Goal: Task Accomplishment & Management: Manage account settings

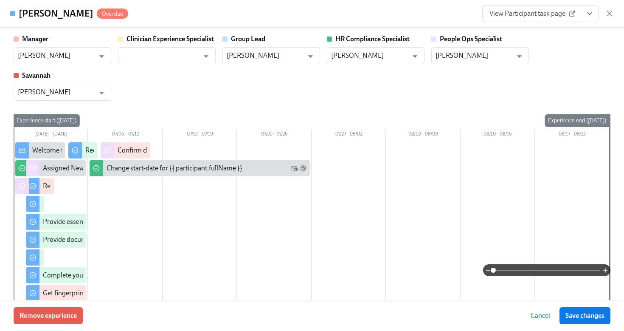
scroll to position [170, 0]
click at [611, 9] on icon "button" at bounding box center [610, 13] width 8 height 8
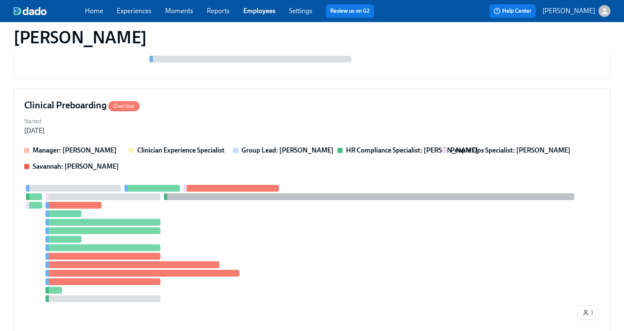
click at [257, 9] on link "Employees" at bounding box center [259, 11] width 32 height 8
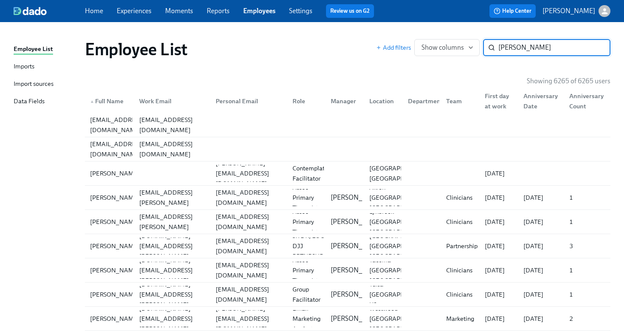
type input "streeter"
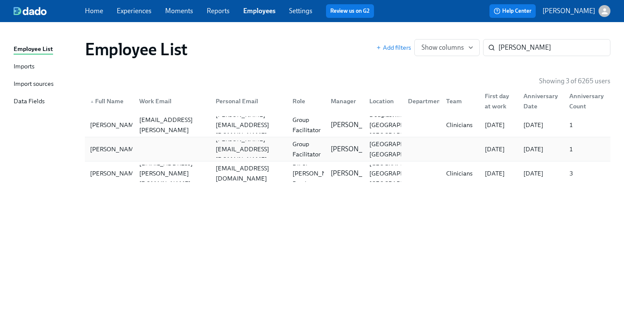
click at [190, 144] on div at bounding box center [171, 149] width 77 height 17
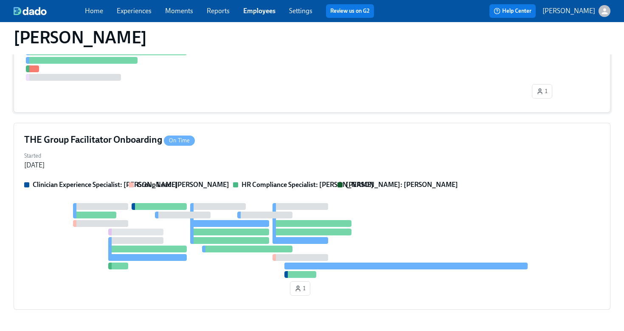
scroll to position [444, 0]
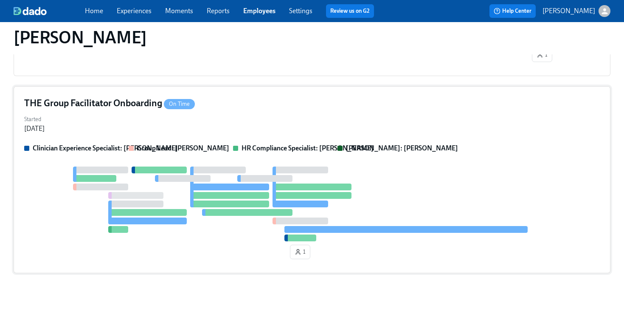
click at [244, 116] on div "Started Jul 31, 2025" at bounding box center [312, 123] width 576 height 20
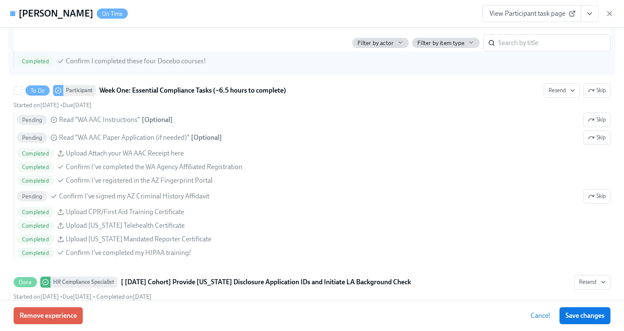
scroll to position [658, 0]
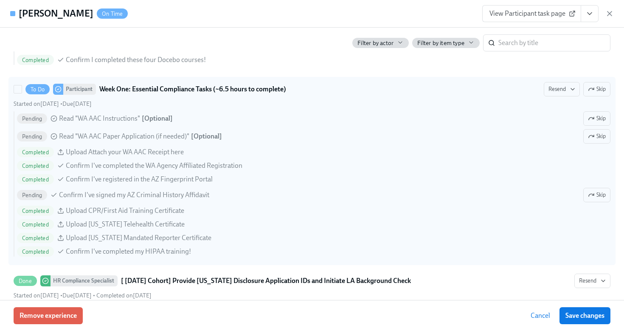
click at [453, 158] on div "Pending Read "WA AAC Instructions" [ Optional ] Skip Pending Read "WA AAC Paper…" at bounding box center [312, 183] width 597 height 145
click at [22, 93] on input "To Do Participant Week One: Essential Compliance Tasks (~6.5 hours to complete)…" at bounding box center [18, 89] width 8 height 8
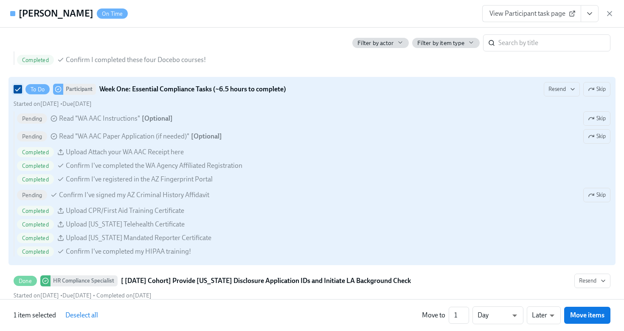
click at [15, 85] on input "To Do Participant Week One: Essential Compliance Tasks (~6.5 hours to complete)…" at bounding box center [18, 89] width 8 height 8
checkbox input "false"
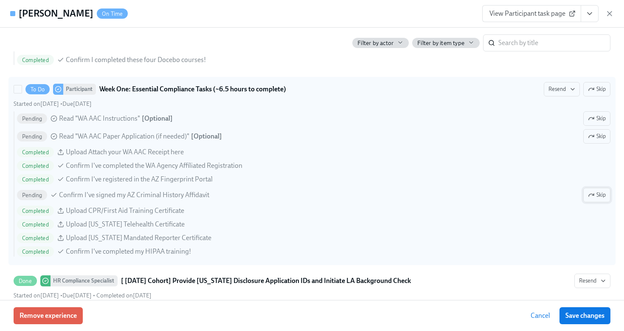
click at [598, 195] on span "Skip" at bounding box center [597, 195] width 18 height 8
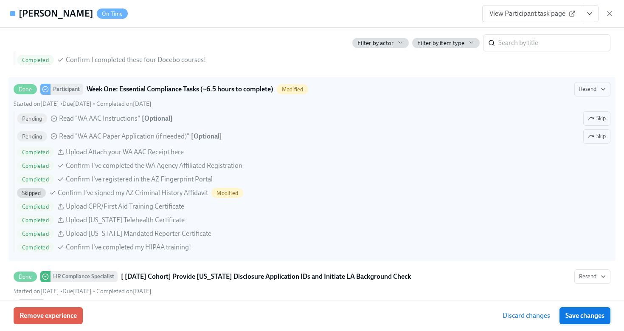
click at [589, 319] on span "Save changes" at bounding box center [585, 315] width 39 height 8
